Goal: Task Accomplishment & Management: Use online tool/utility

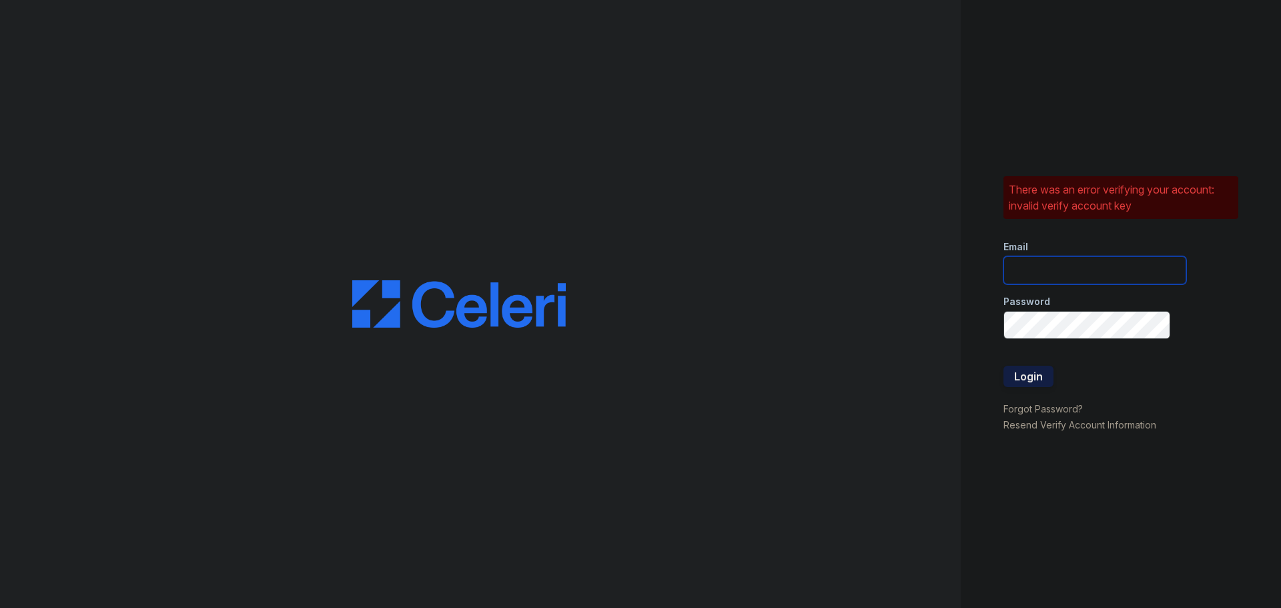
type input "diego.morales@esusu.org"
click at [1037, 369] on button "Login" at bounding box center [1029, 376] width 50 height 21
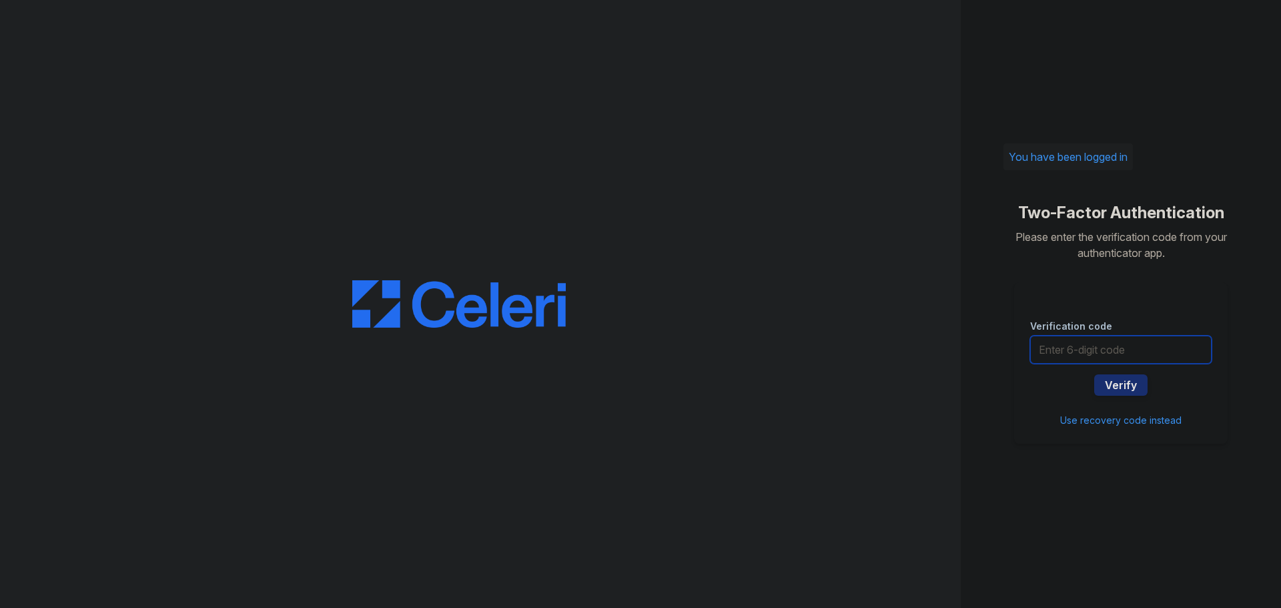
click at [1063, 352] on input "text" at bounding box center [1121, 350] width 182 height 28
type input "236790"
click at [1127, 380] on button "Verify" at bounding box center [1121, 384] width 53 height 21
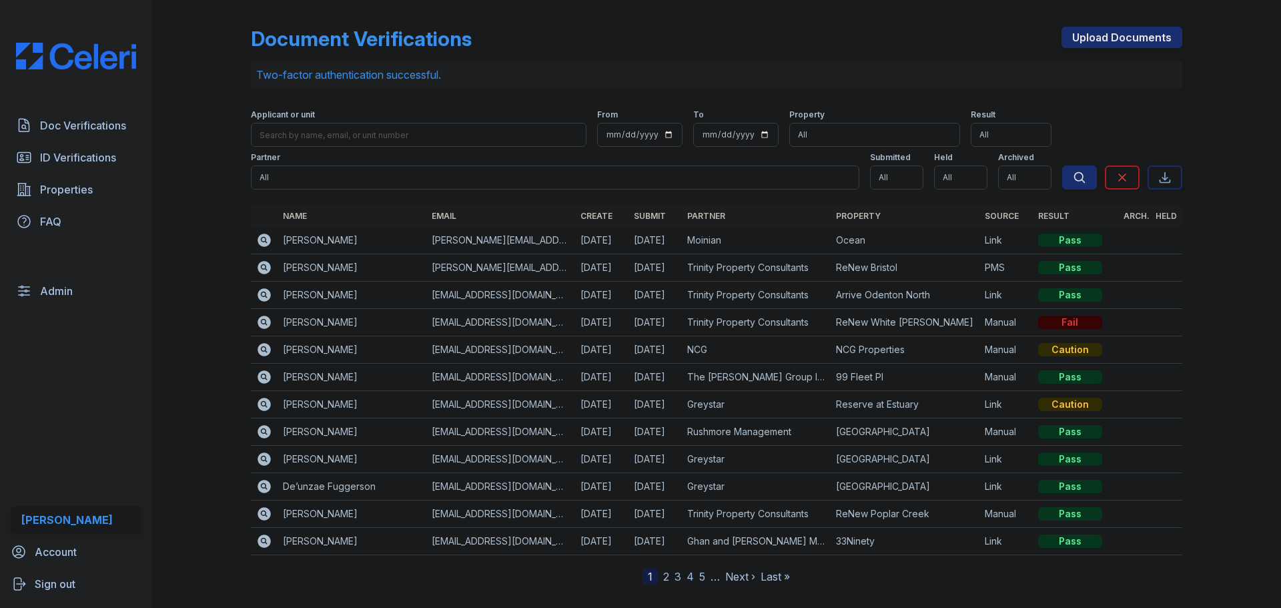
click at [258, 241] on icon at bounding box center [264, 240] width 13 height 13
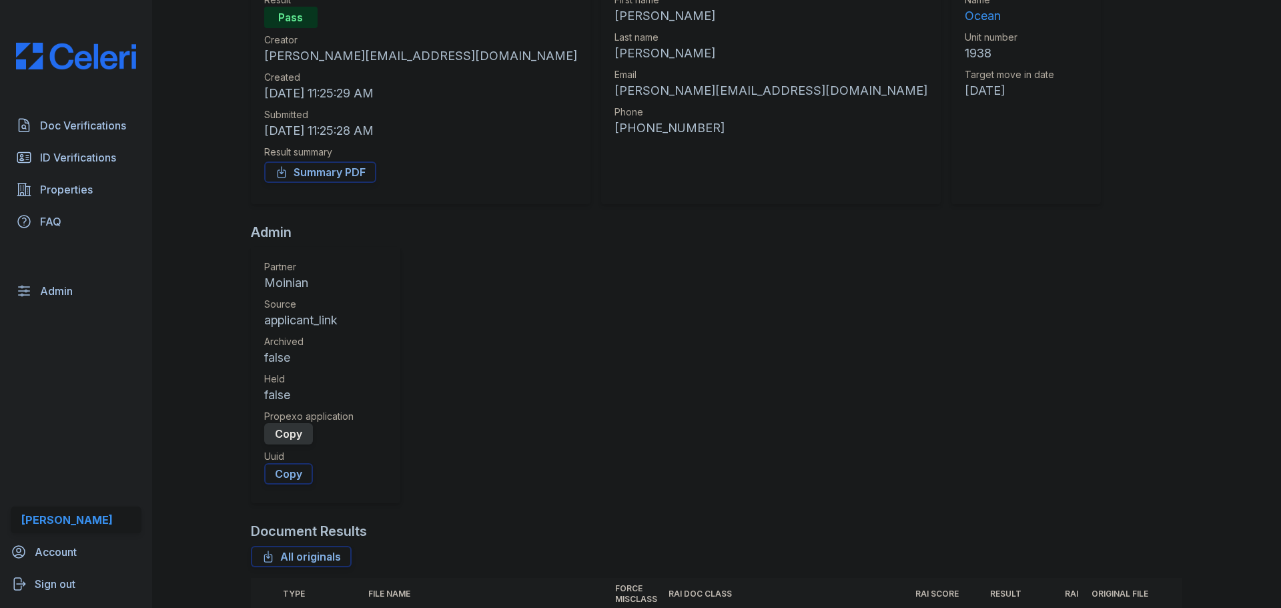
scroll to position [200, 0]
